Goal: Task Accomplishment & Management: Manage account settings

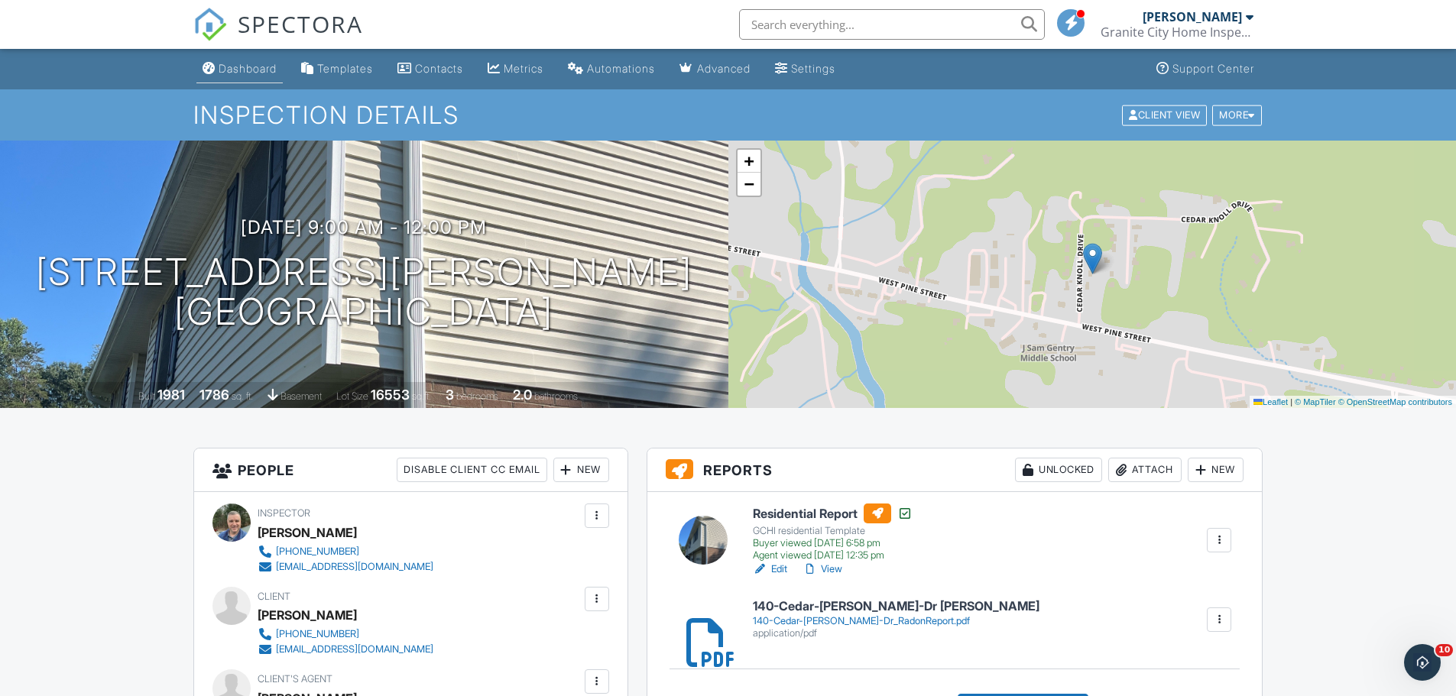
click at [248, 67] on div "Dashboard" at bounding box center [248, 68] width 58 height 13
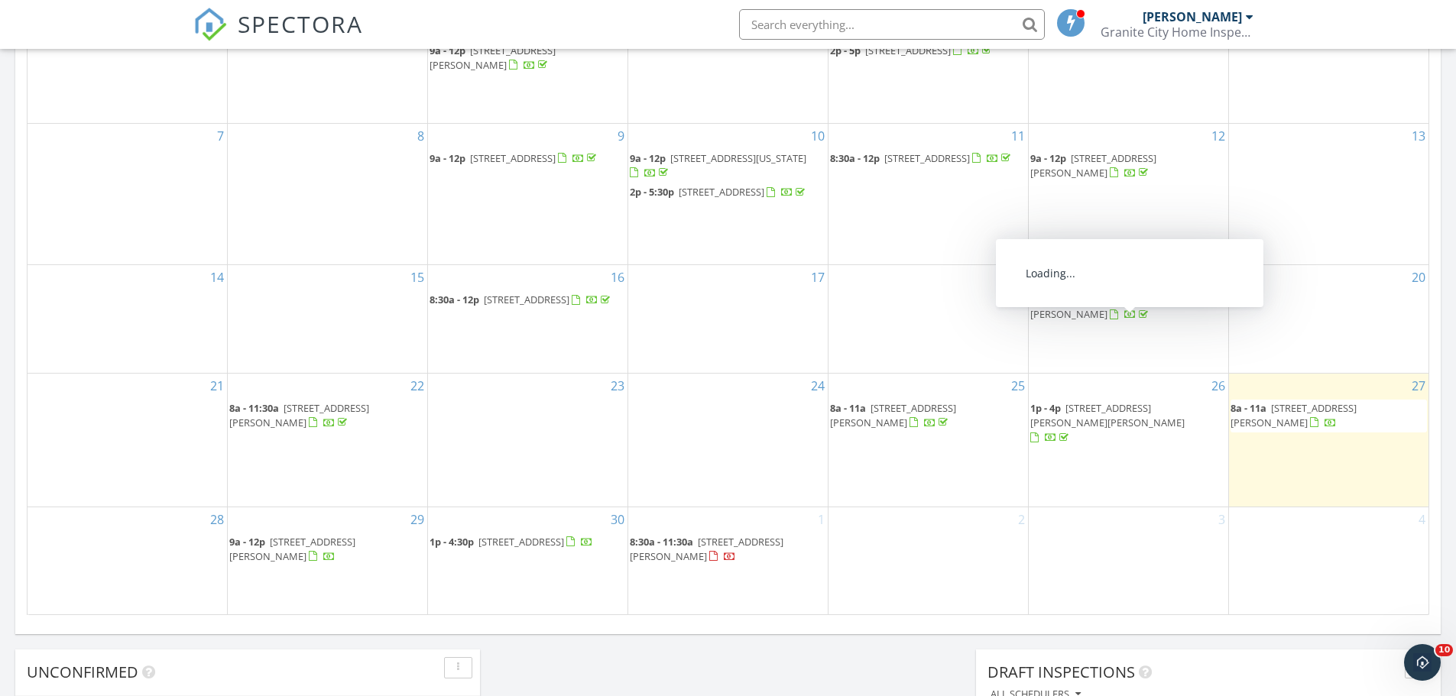
scroll to position [841, 0]
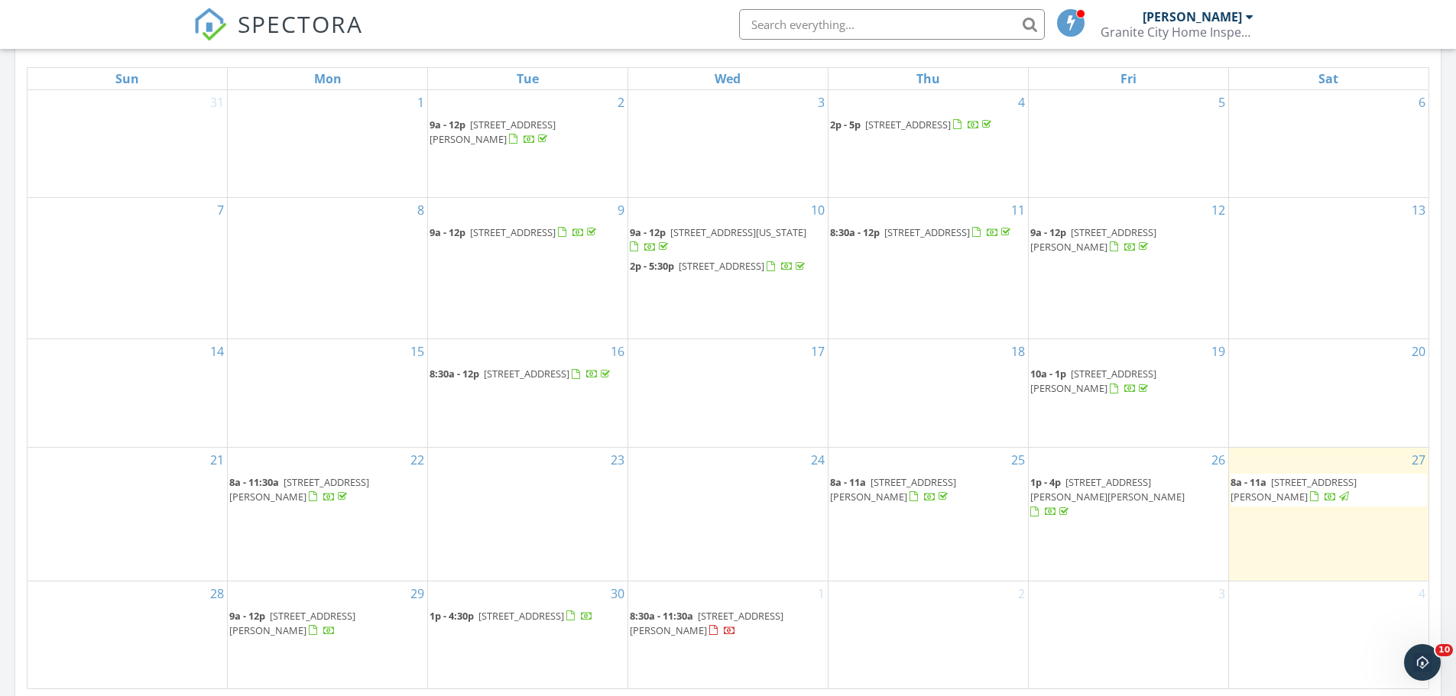
scroll to position [688, 0]
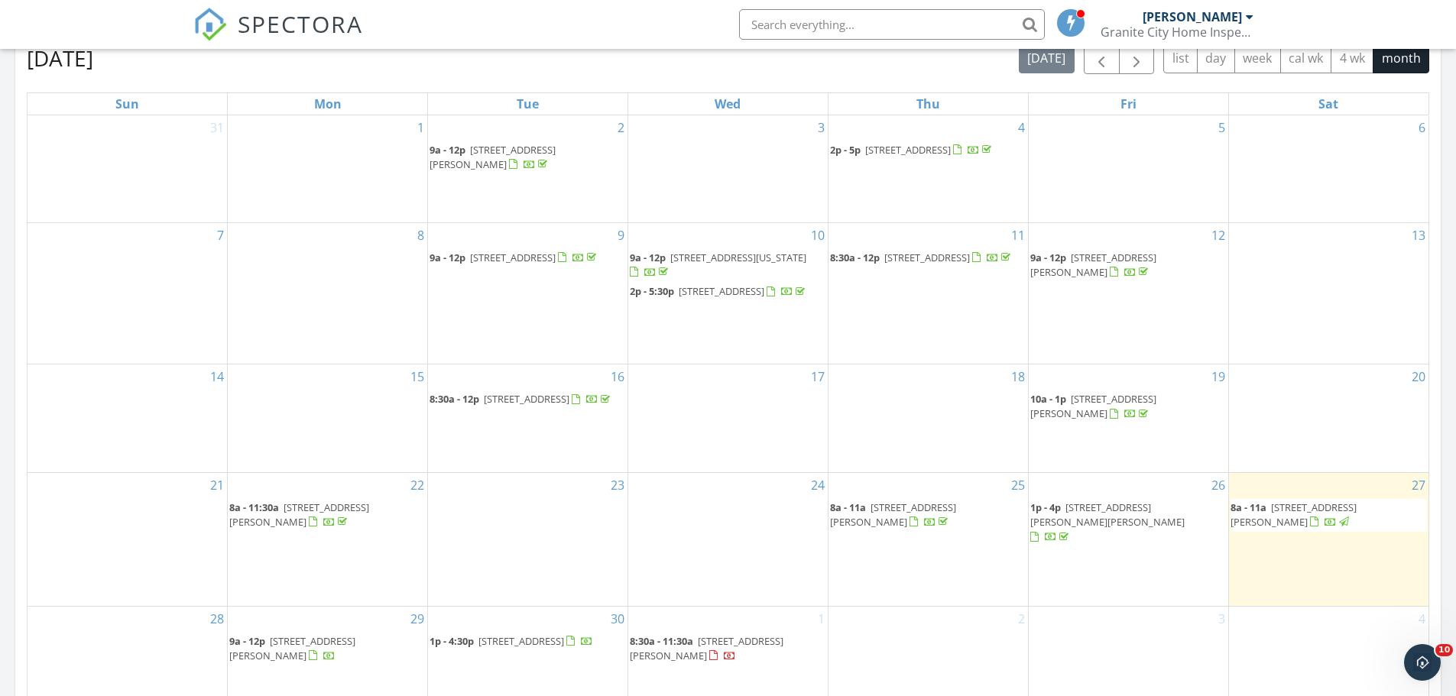
click at [1132, 422] on div at bounding box center [1130, 414] width 41 height 15
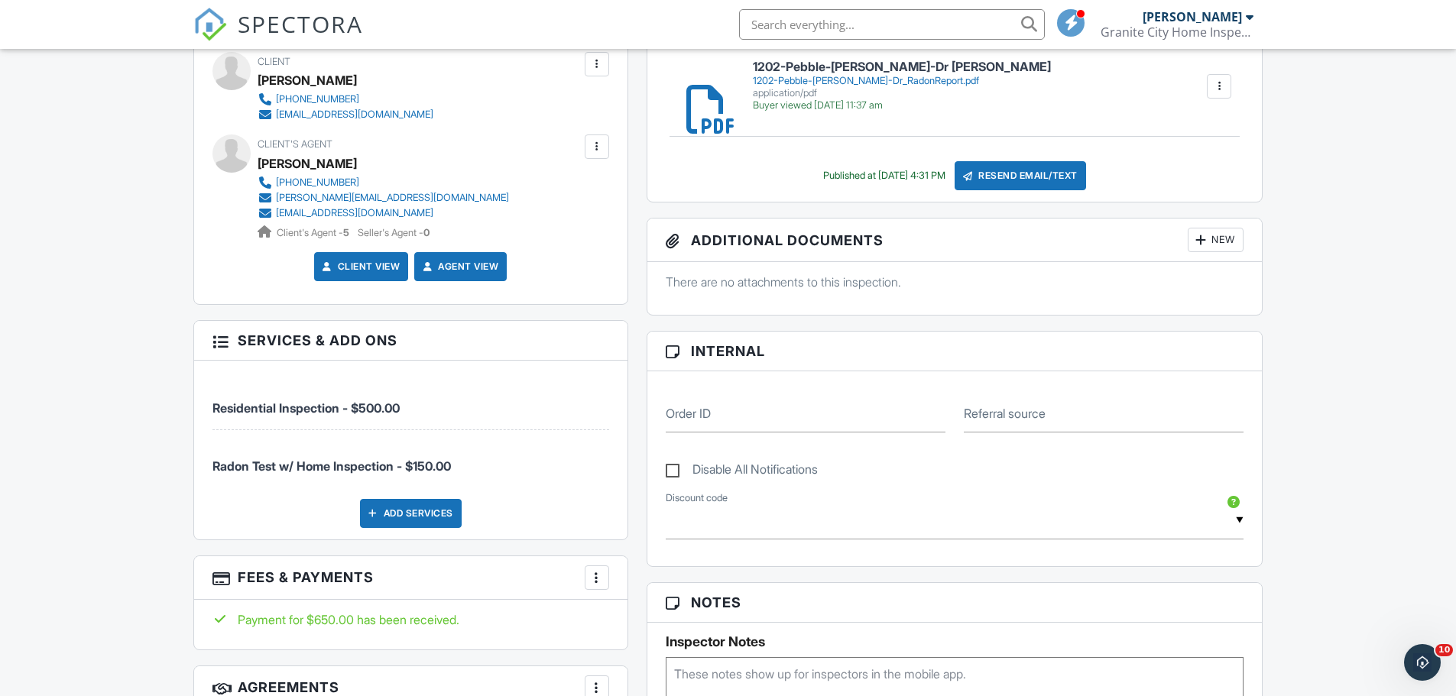
click at [418, 515] on div "Add Services" at bounding box center [411, 513] width 102 height 29
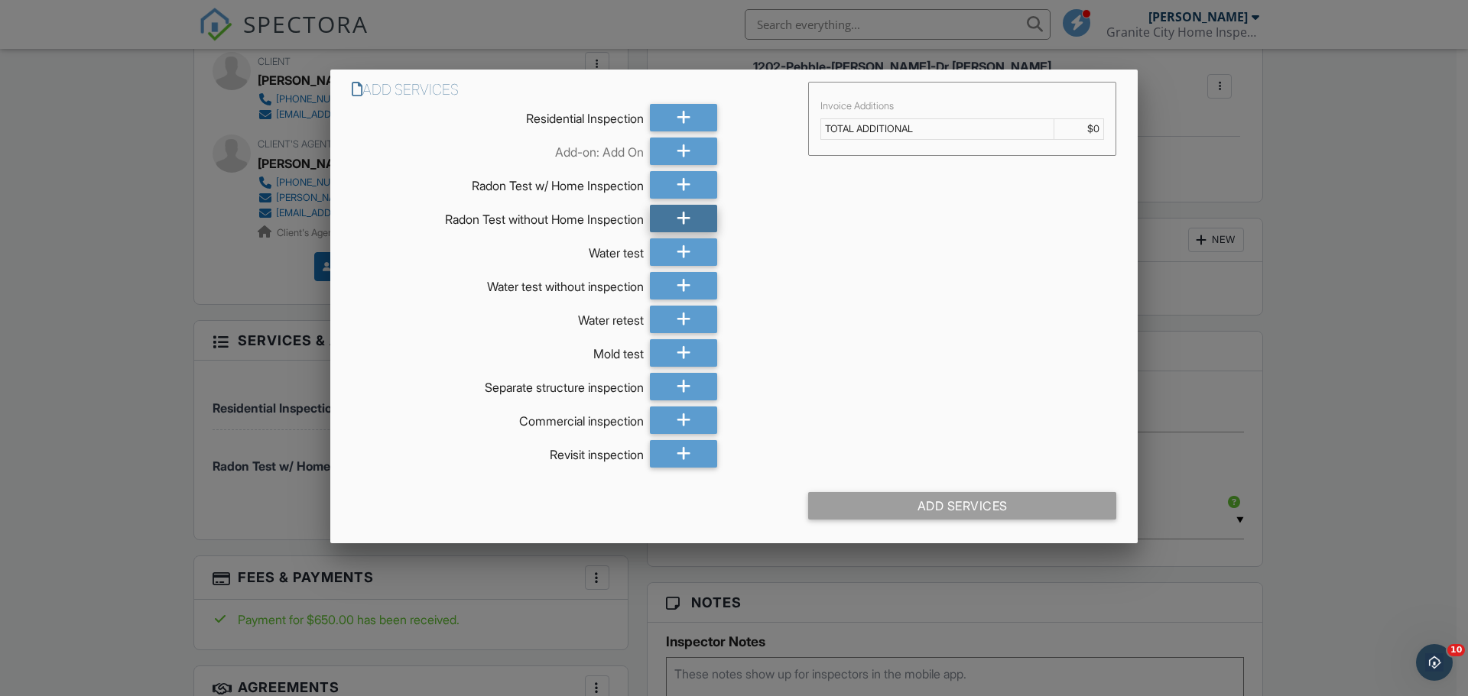
click at [687, 215] on icon at bounding box center [684, 219] width 15 height 28
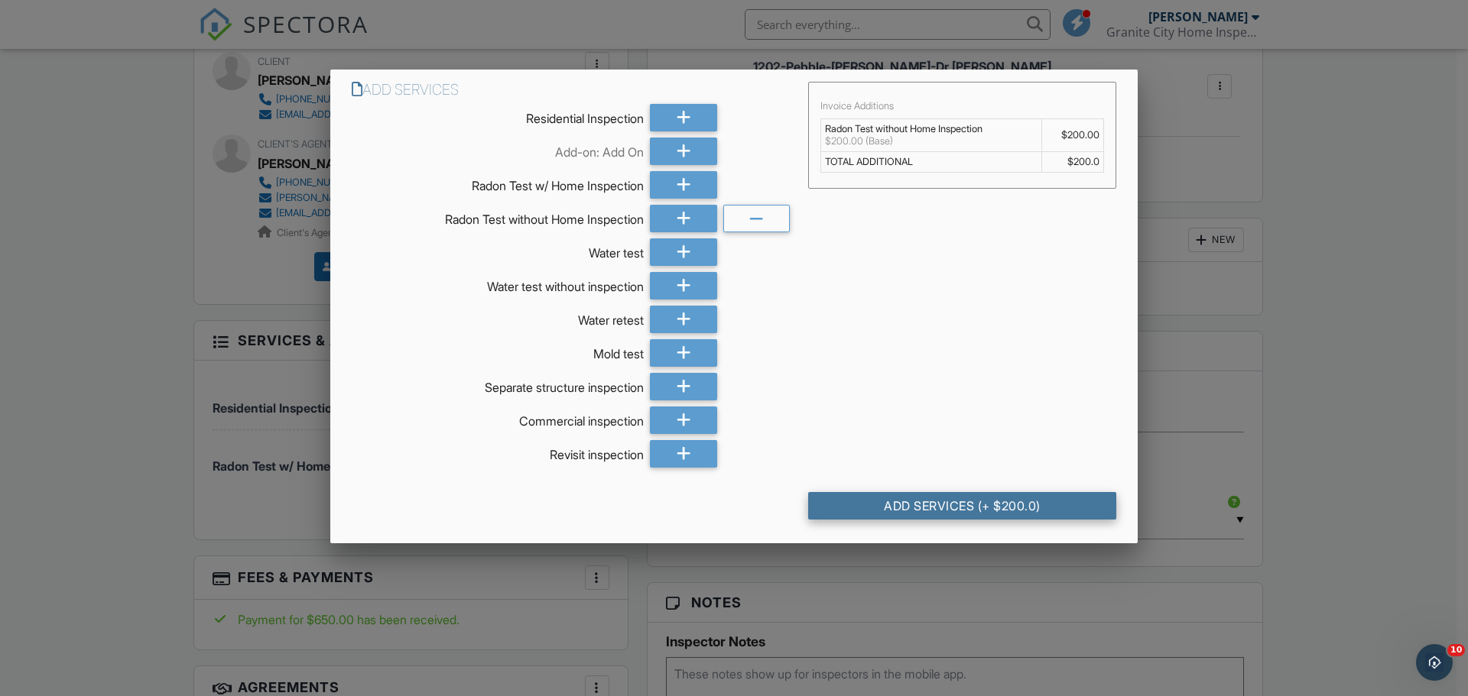
click at [901, 502] on div "Add Services (+ $200.0)" at bounding box center [962, 506] width 308 height 28
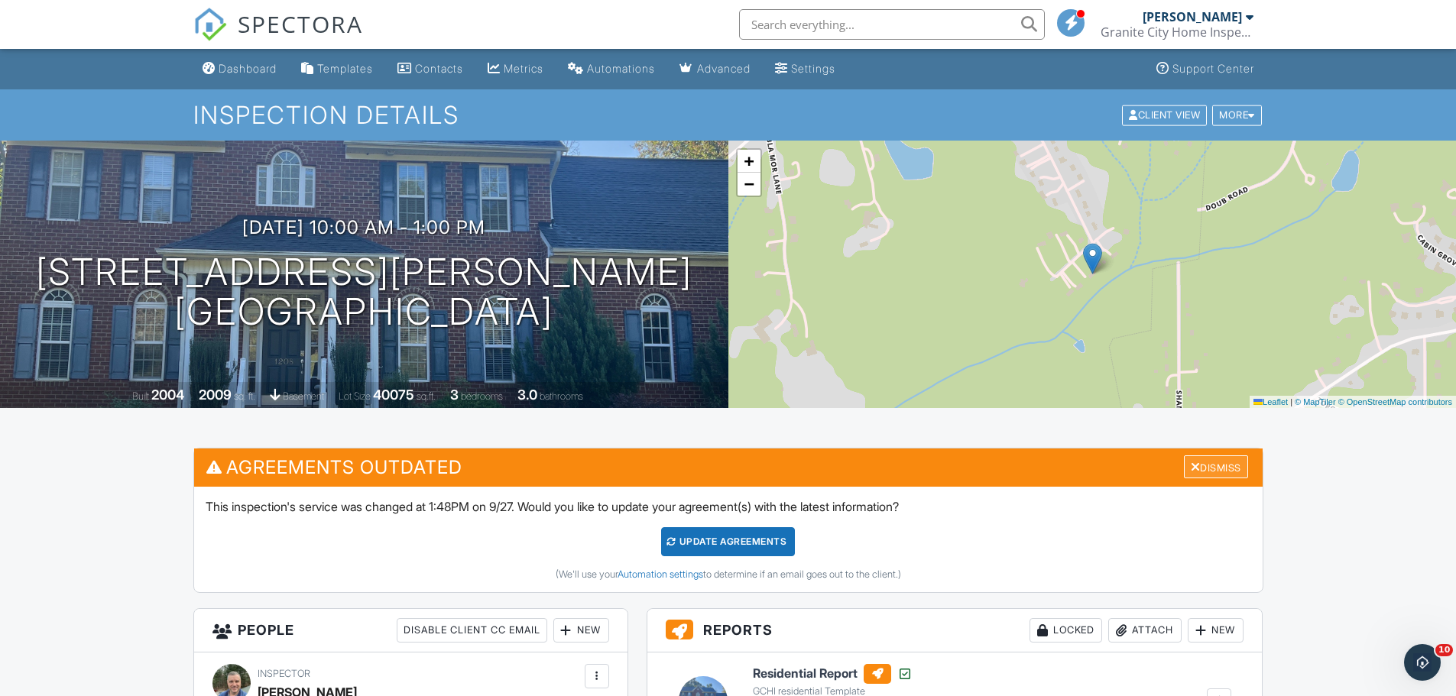
click at [1212, 470] on div "Dismiss" at bounding box center [1216, 468] width 64 height 24
